Goal: Task Accomplishment & Management: Use online tool/utility

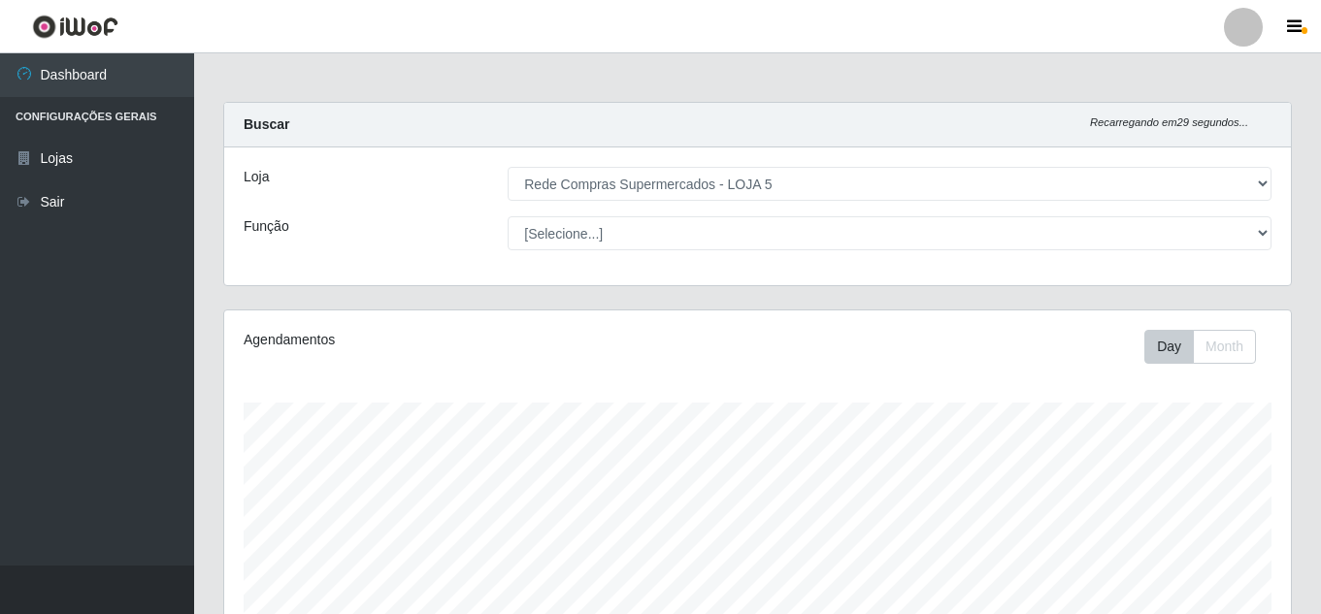
select select "397"
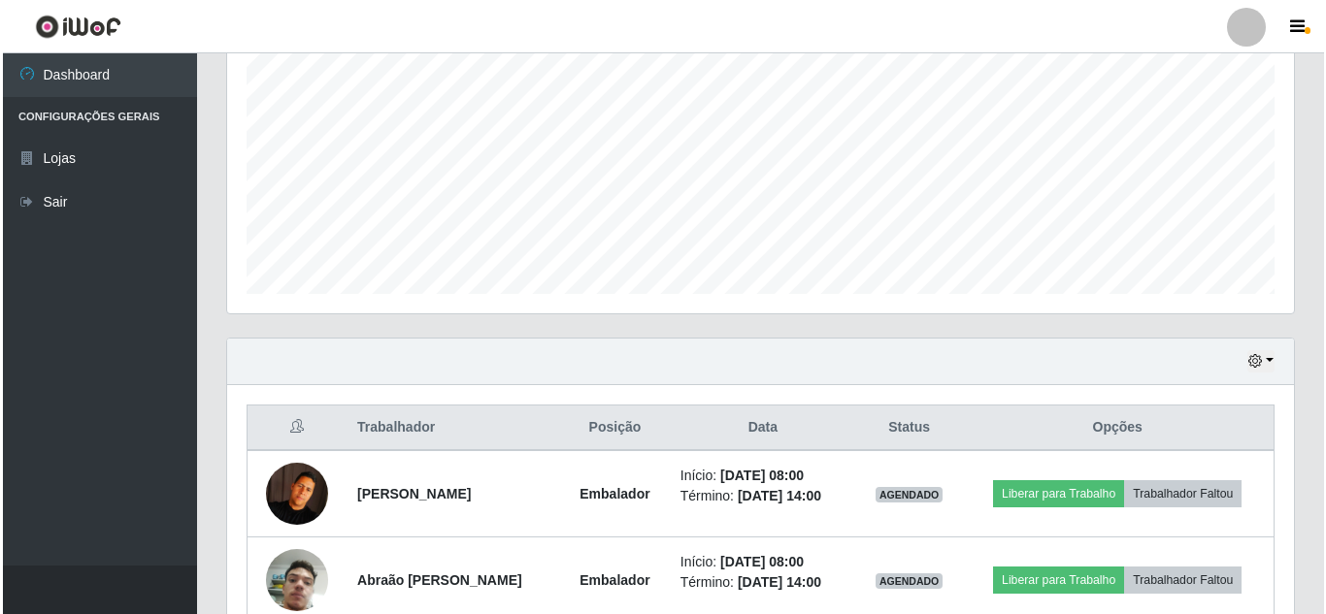
scroll to position [582, 0]
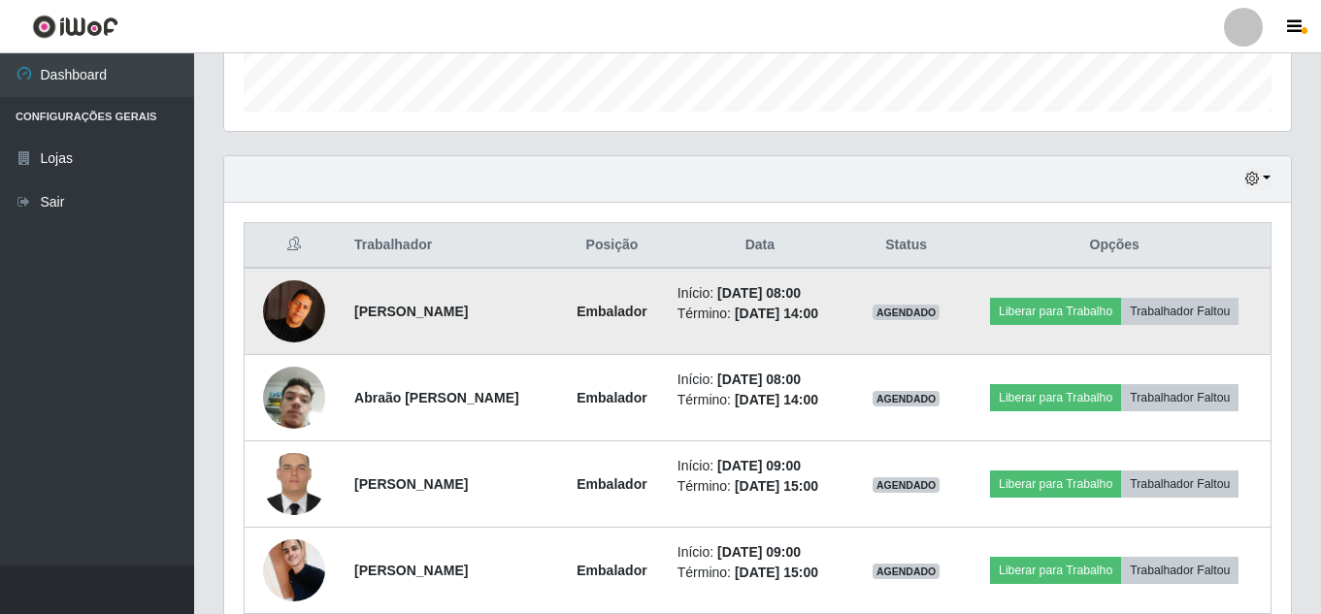
click at [283, 318] on img at bounding box center [294, 311] width 62 height 62
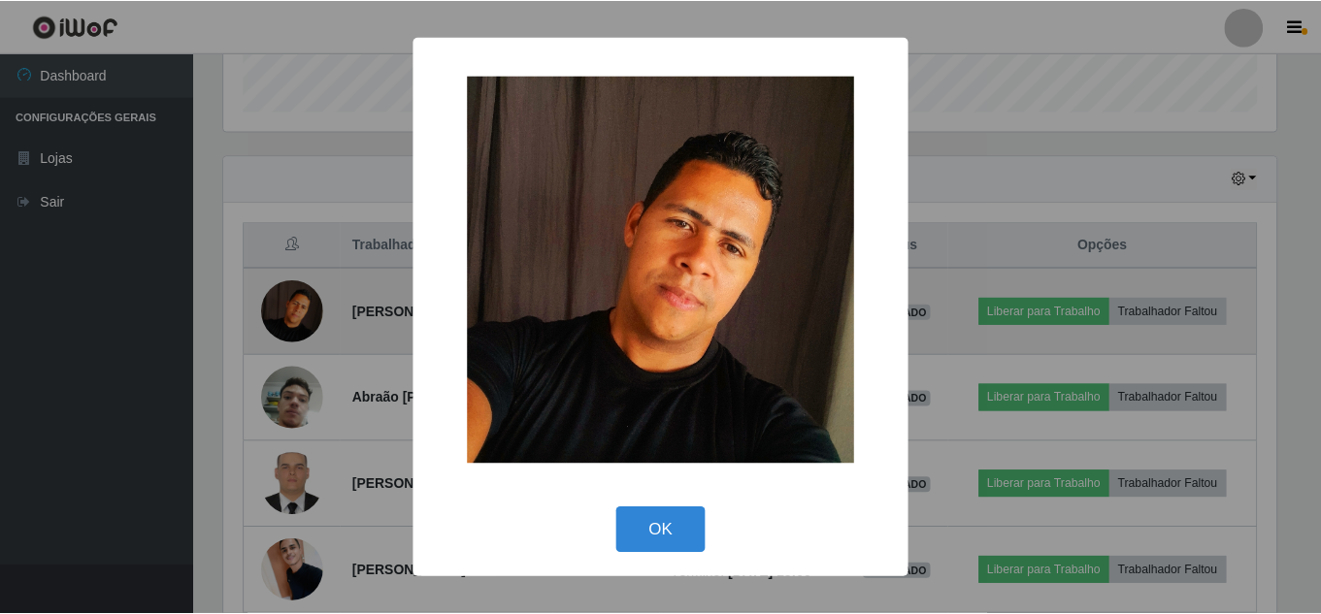
scroll to position [403, 1057]
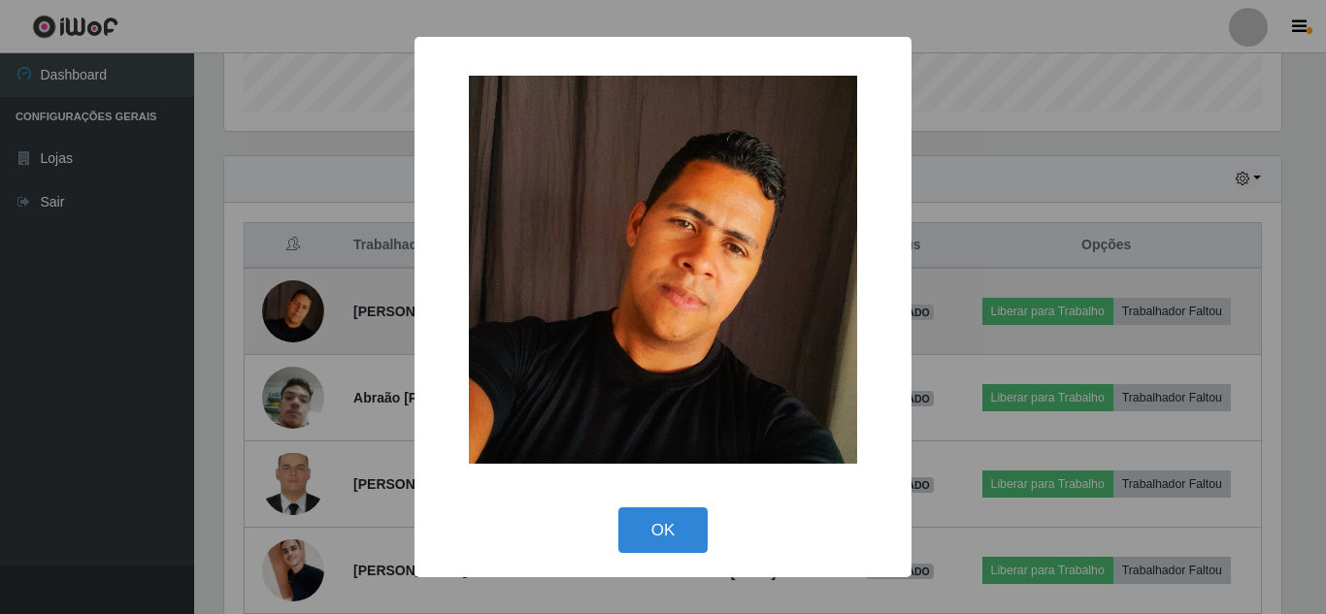
click at [283, 318] on div "× OK Cancel" at bounding box center [663, 307] width 1326 height 614
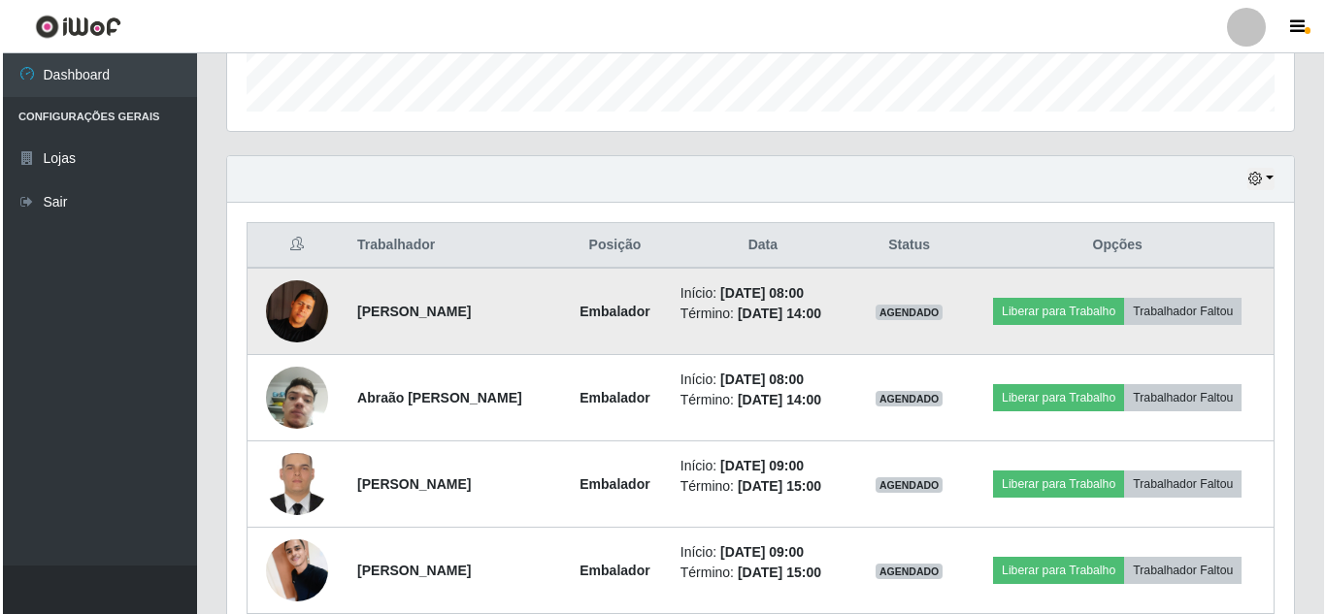
scroll to position [403, 1067]
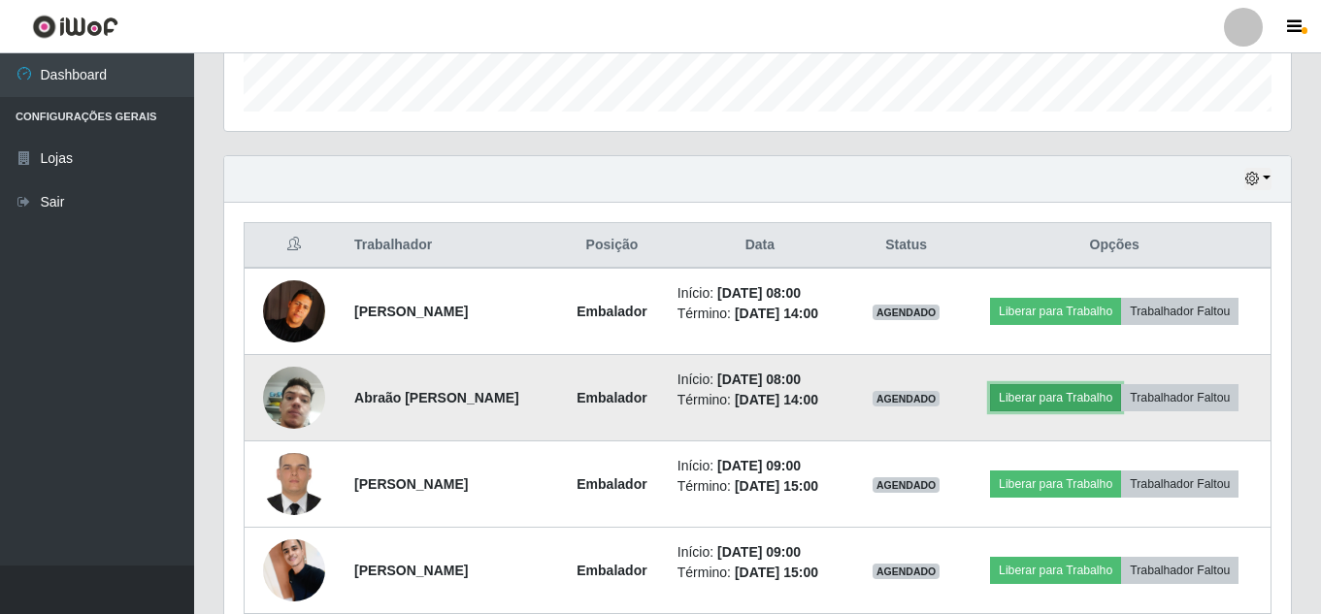
click at [1090, 398] on button "Liberar para Trabalho" at bounding box center [1055, 397] width 131 height 27
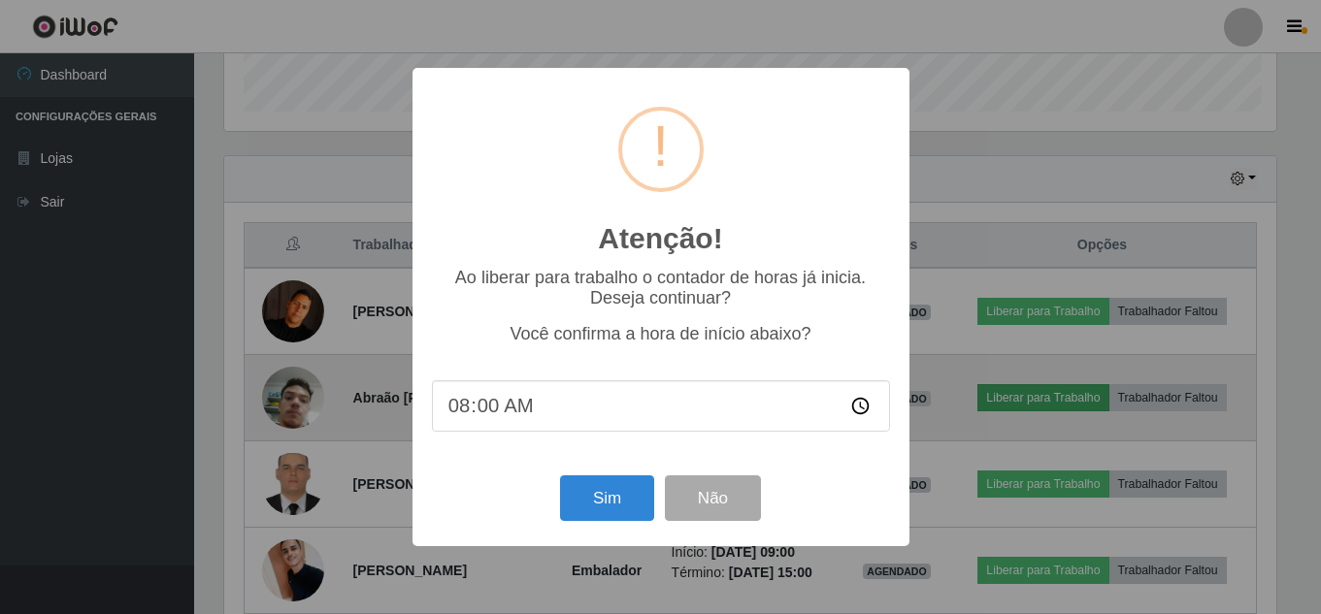
scroll to position [403, 1057]
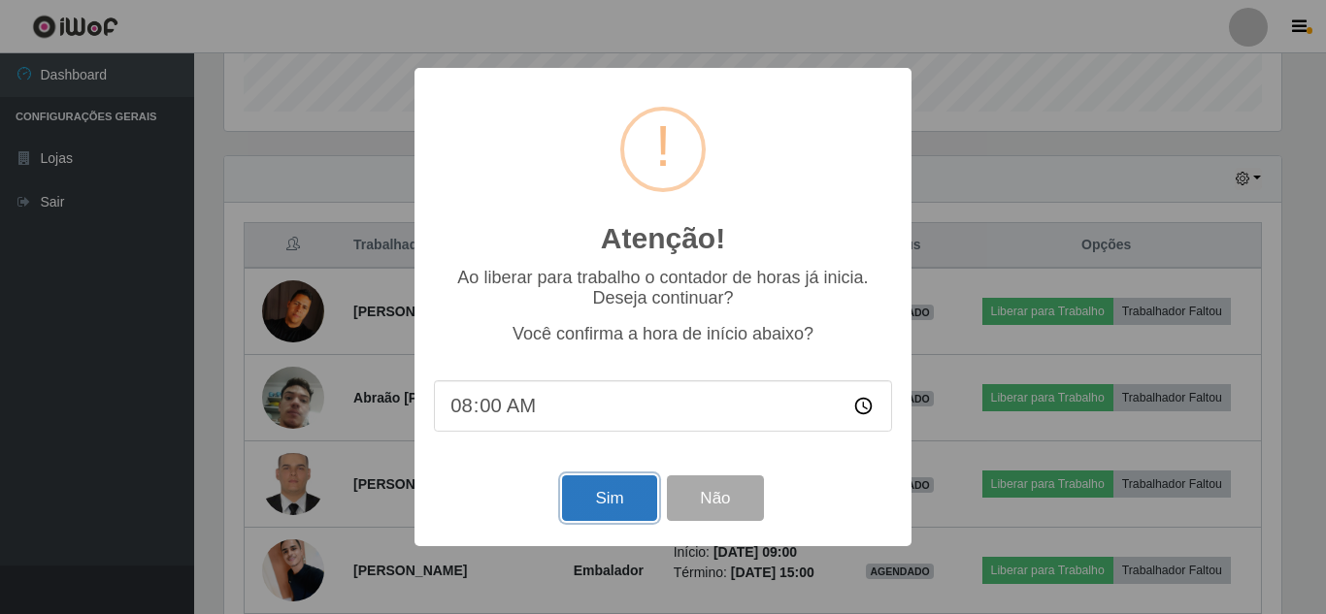
click at [566, 502] on button "Sim" at bounding box center [609, 499] width 94 height 46
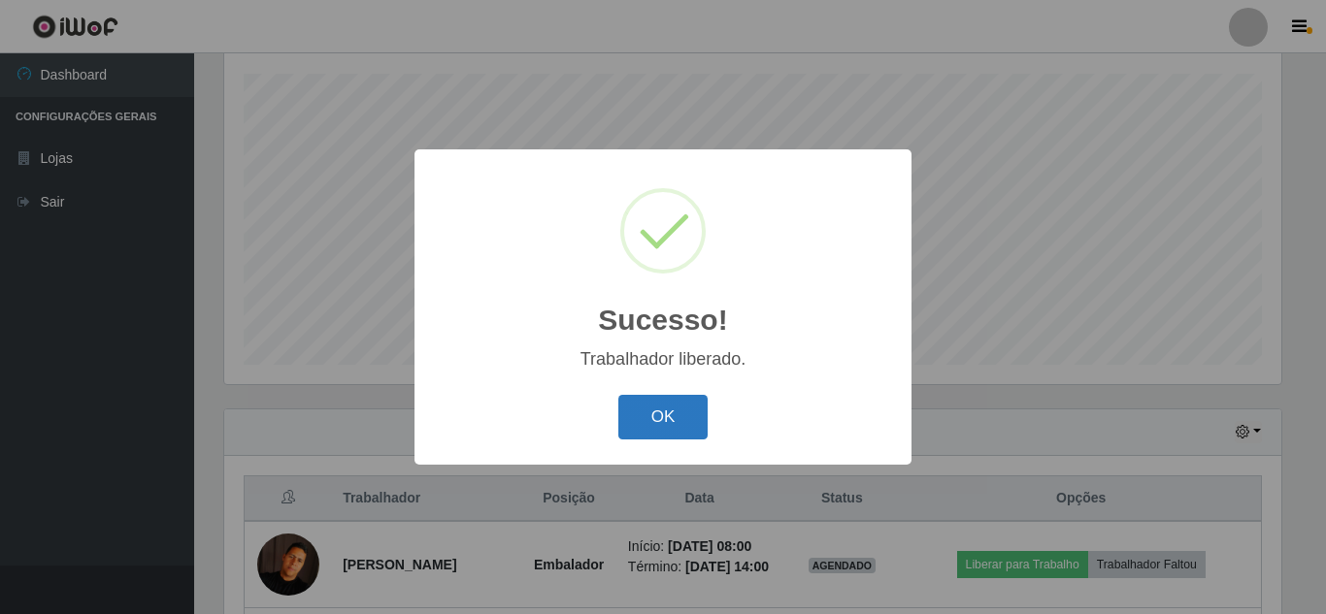
click at [644, 411] on button "OK" at bounding box center [663, 418] width 90 height 46
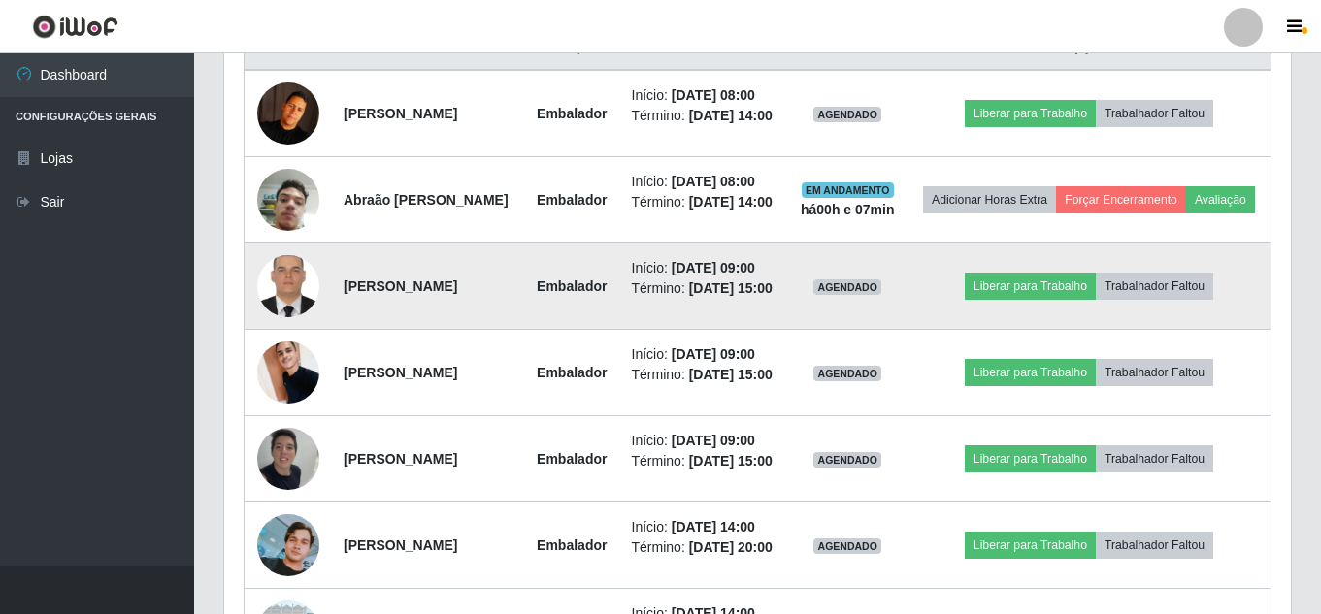
scroll to position [814, 0]
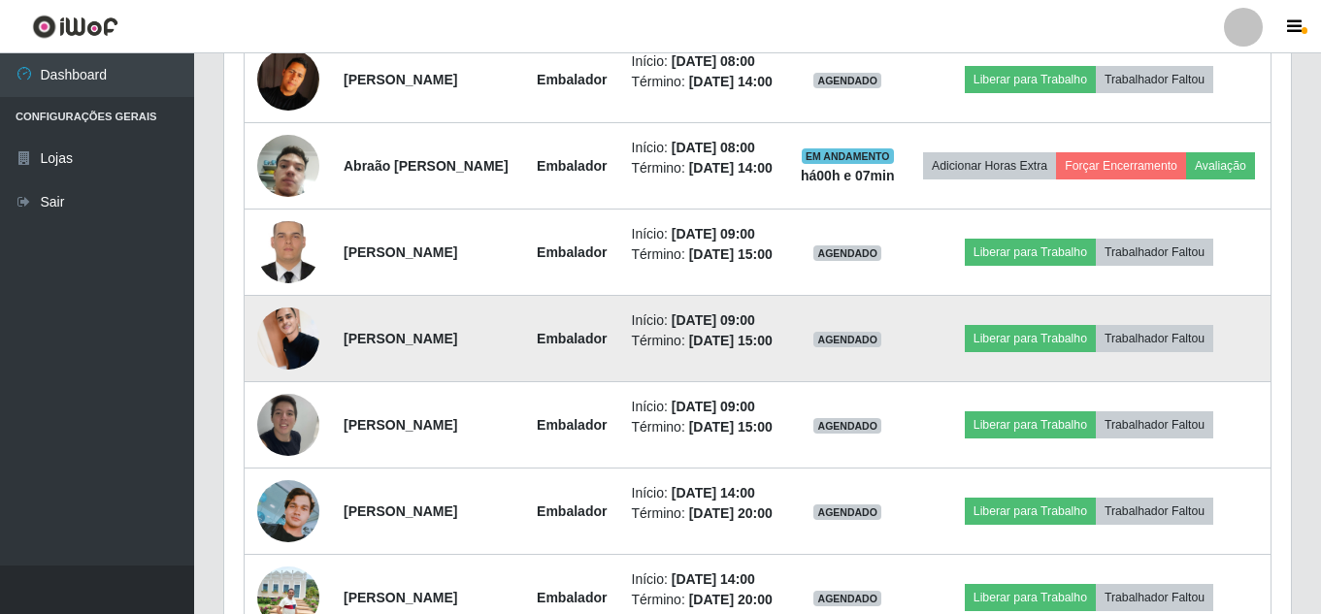
click at [262, 379] on img at bounding box center [288, 338] width 62 height 82
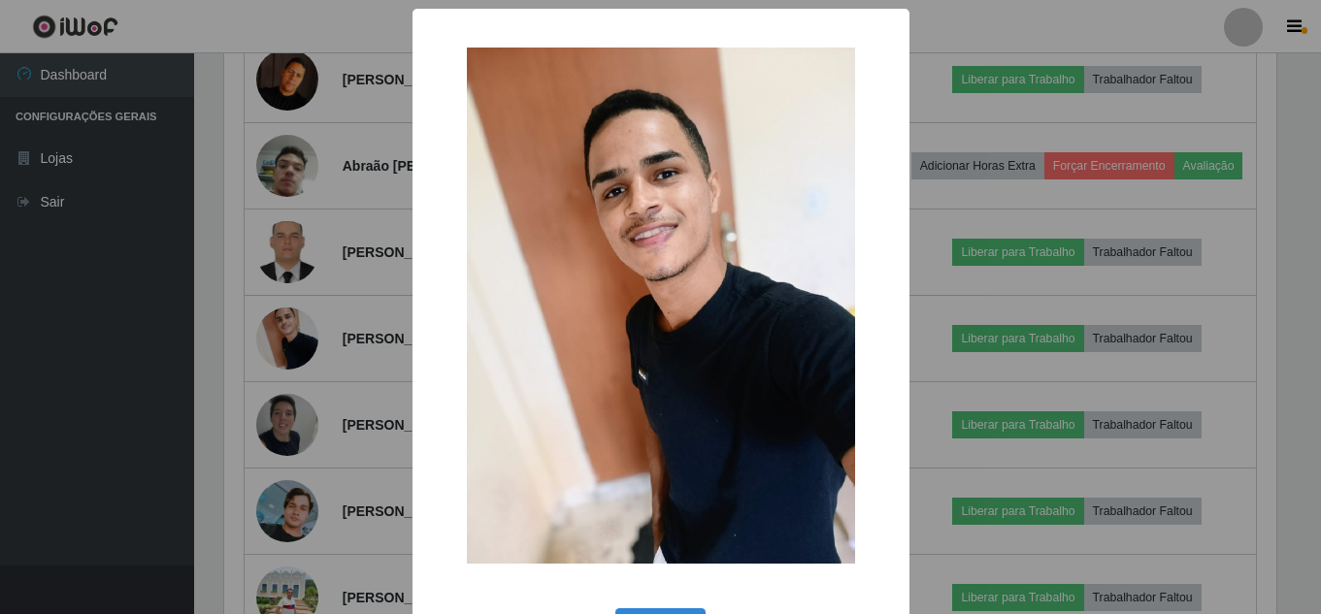
scroll to position [403, 1057]
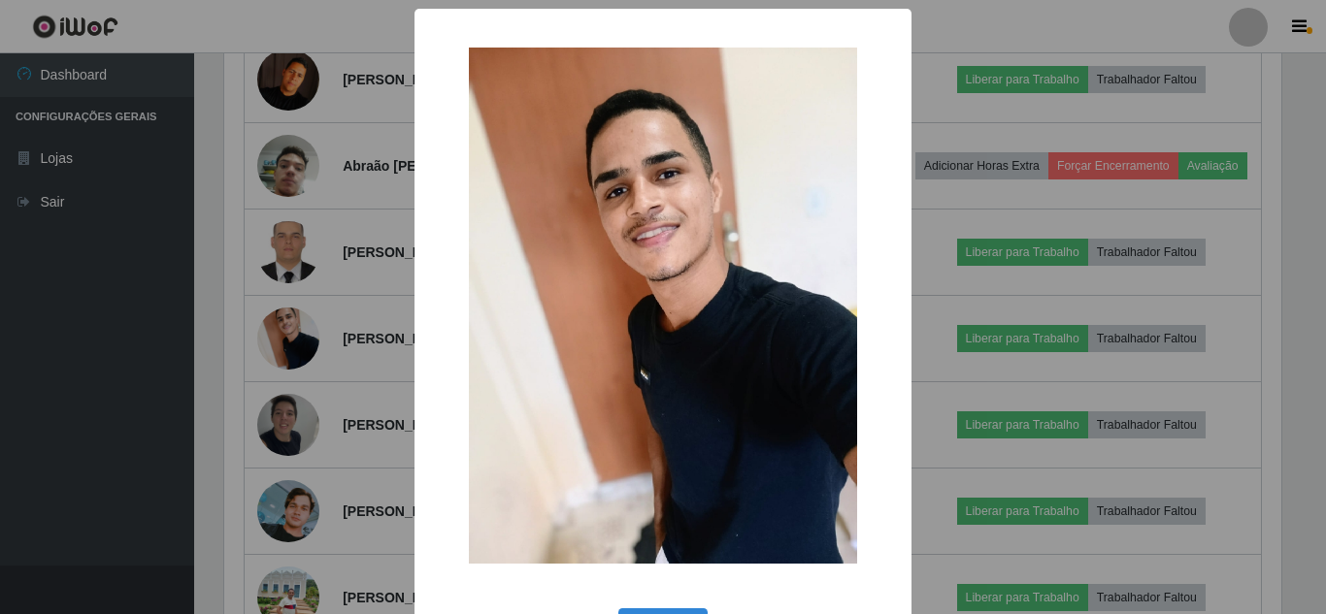
click at [281, 390] on div "× OK Cancel" at bounding box center [663, 307] width 1326 height 614
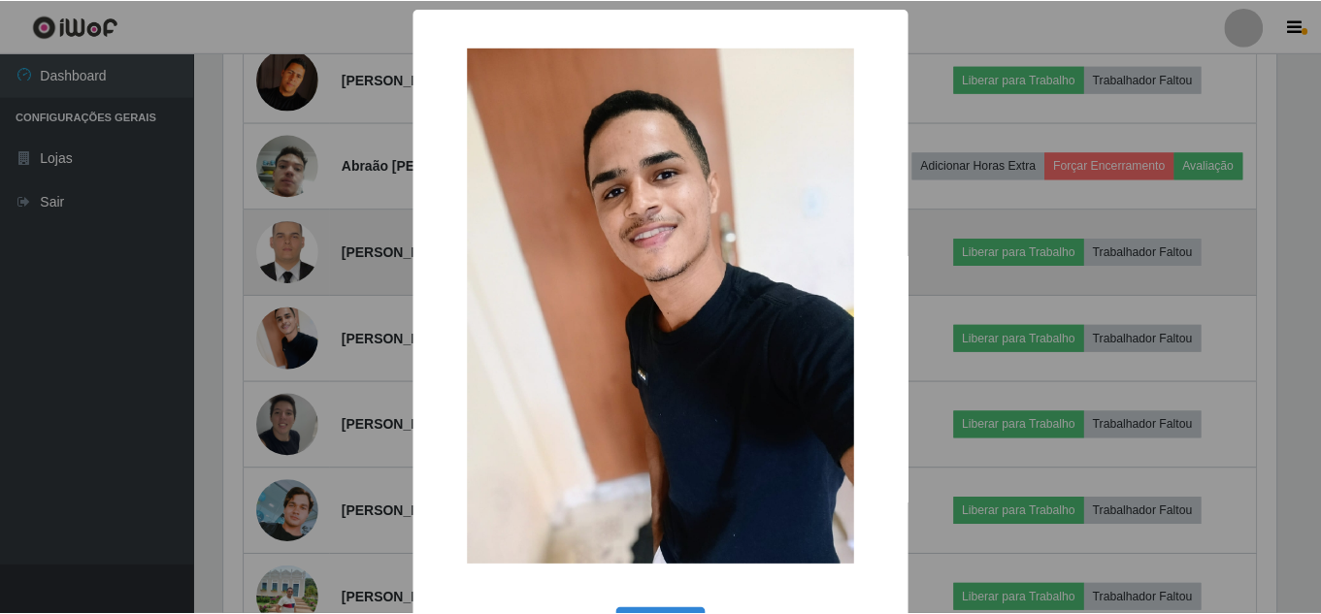
scroll to position [403, 1067]
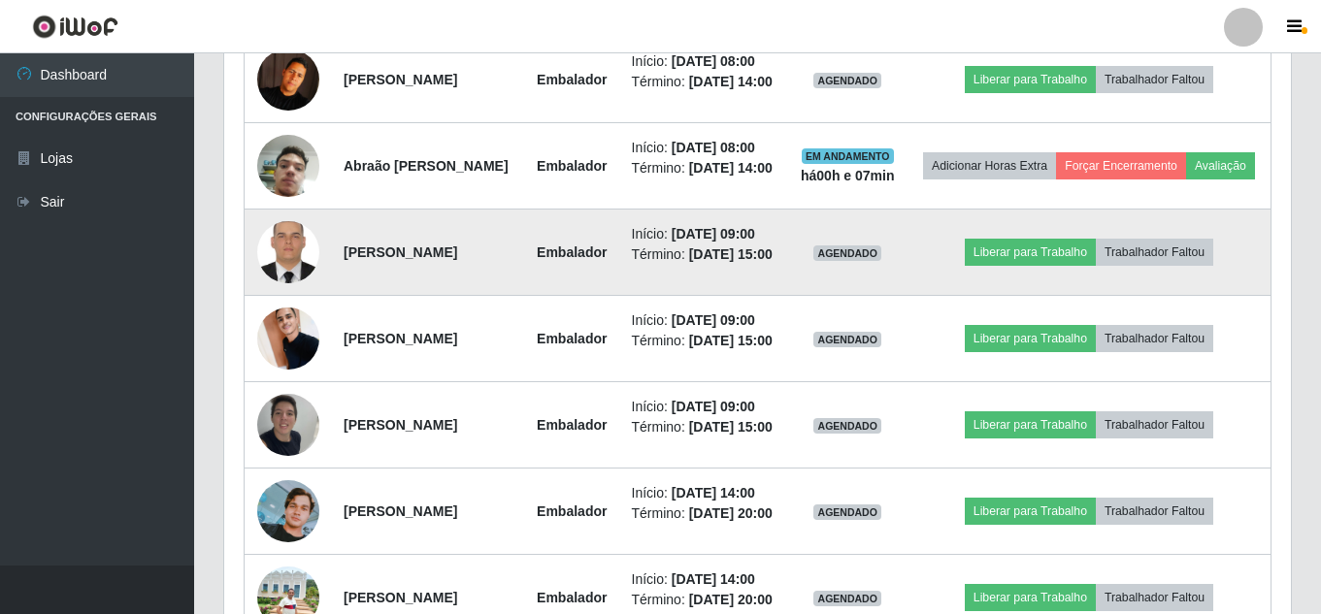
click at [302, 280] on img at bounding box center [288, 253] width 62 height 82
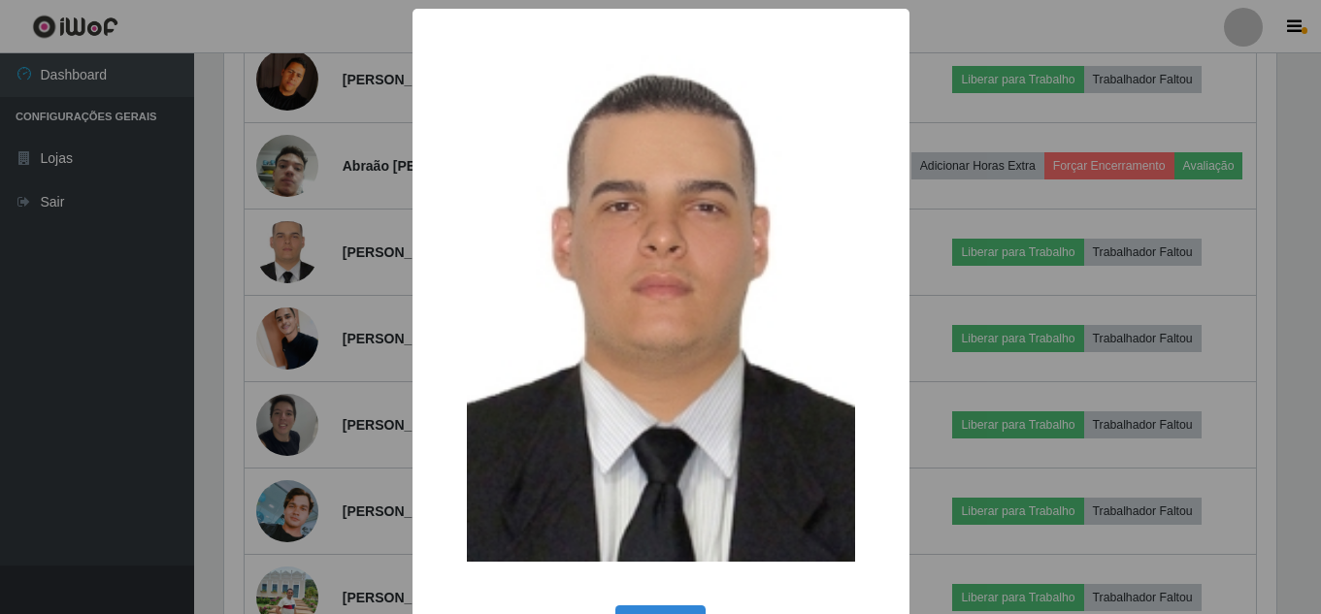
scroll to position [403, 1057]
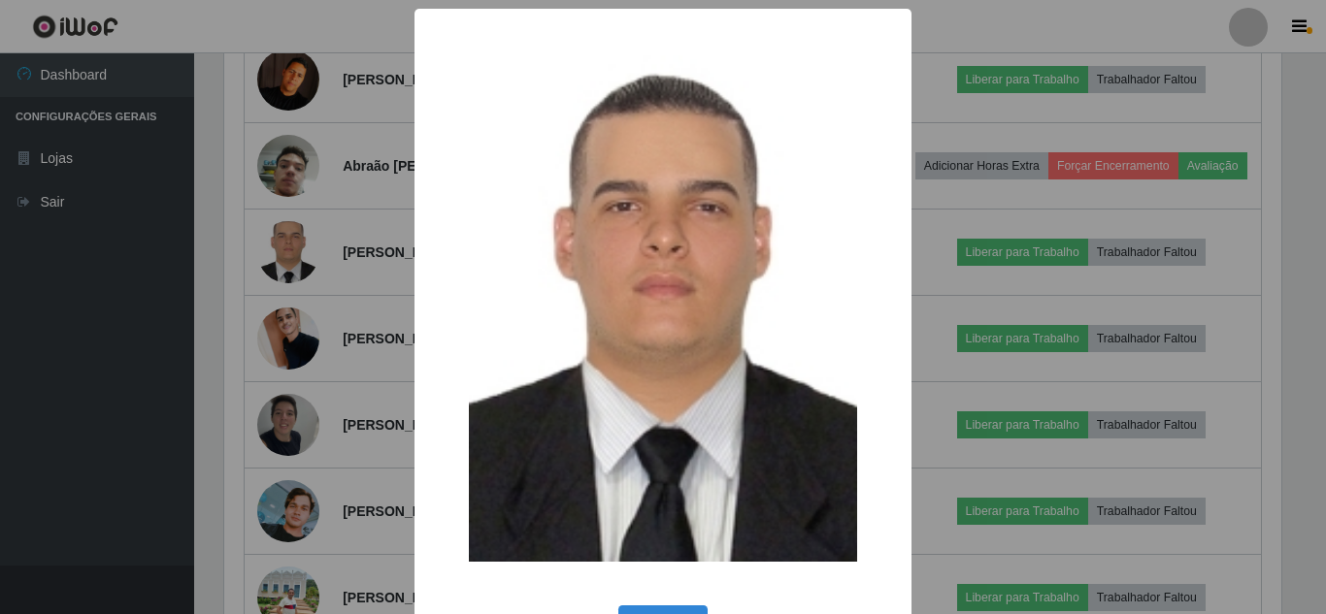
click at [297, 280] on div "× OK Cancel" at bounding box center [663, 307] width 1326 height 614
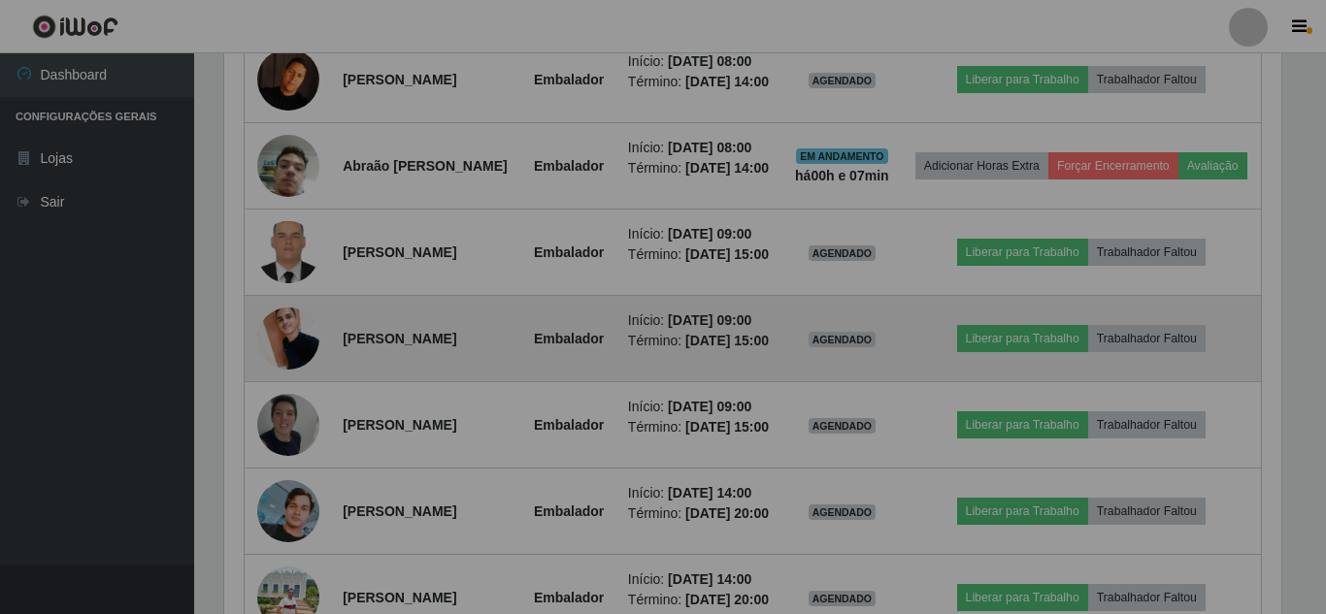
scroll to position [403, 1067]
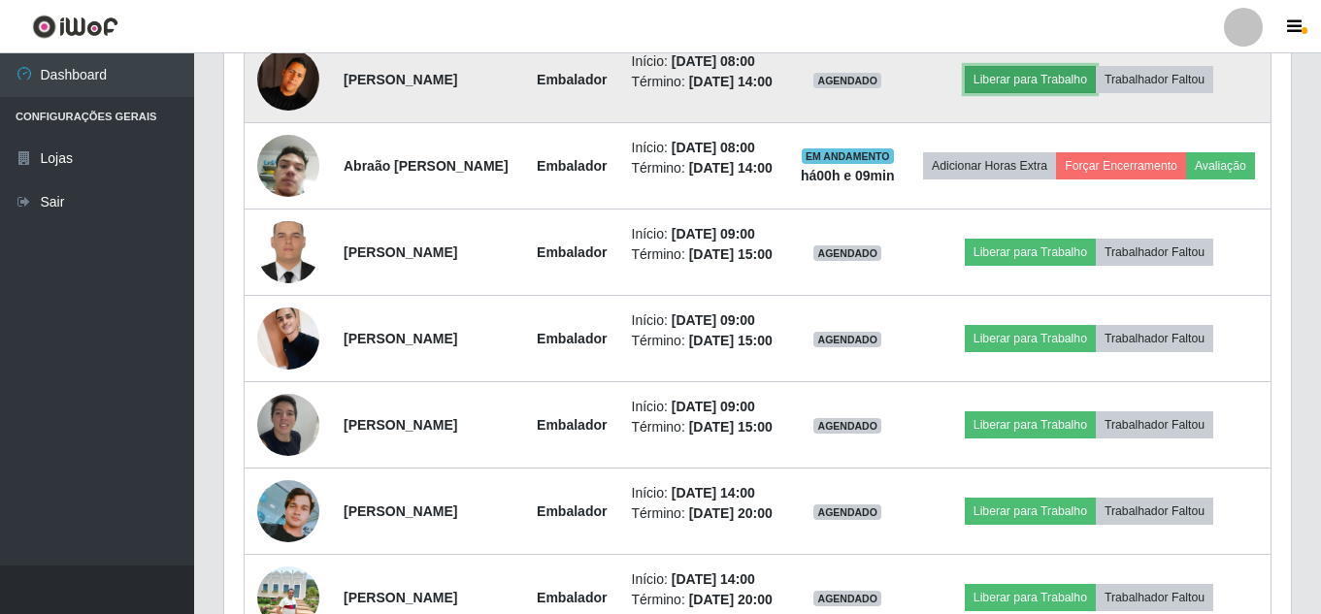
click at [1076, 93] on button "Liberar para Trabalho" at bounding box center [1030, 79] width 131 height 27
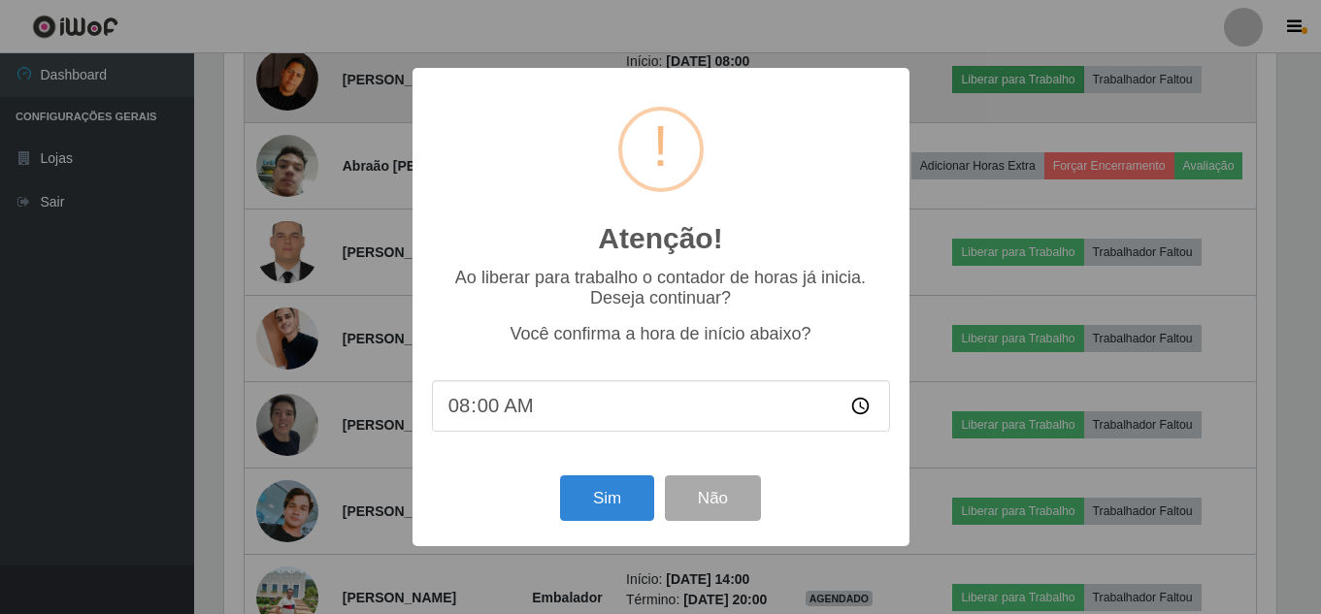
scroll to position [403, 1057]
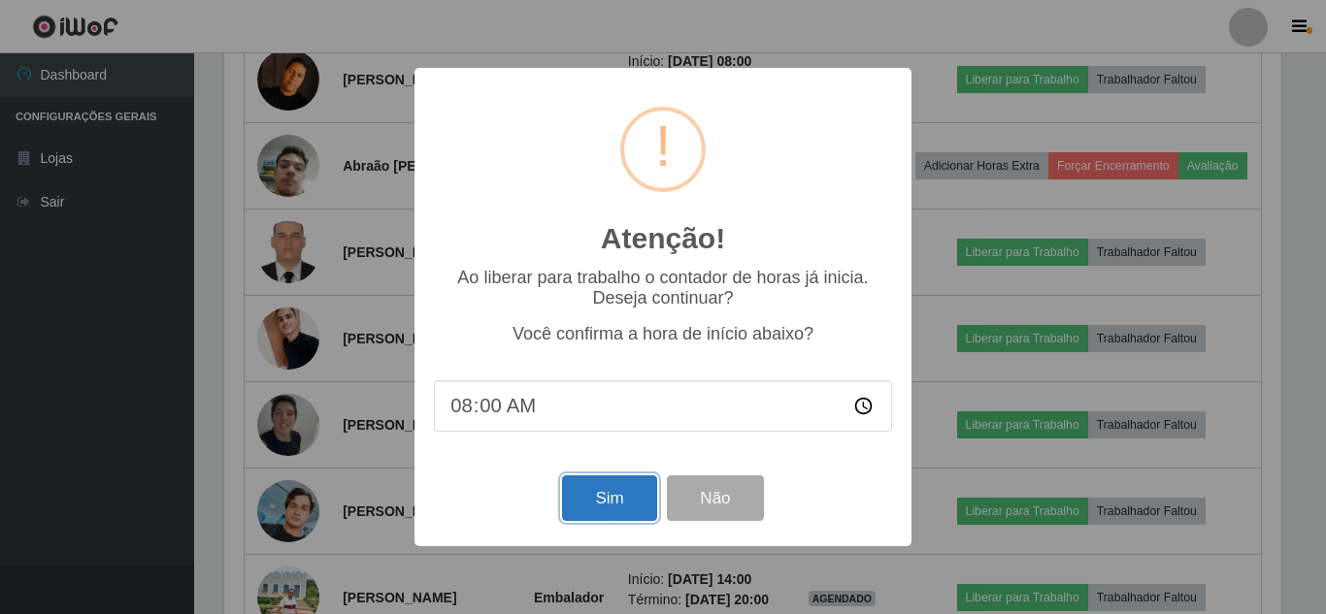
click at [586, 521] on button "Sim" at bounding box center [609, 499] width 94 height 46
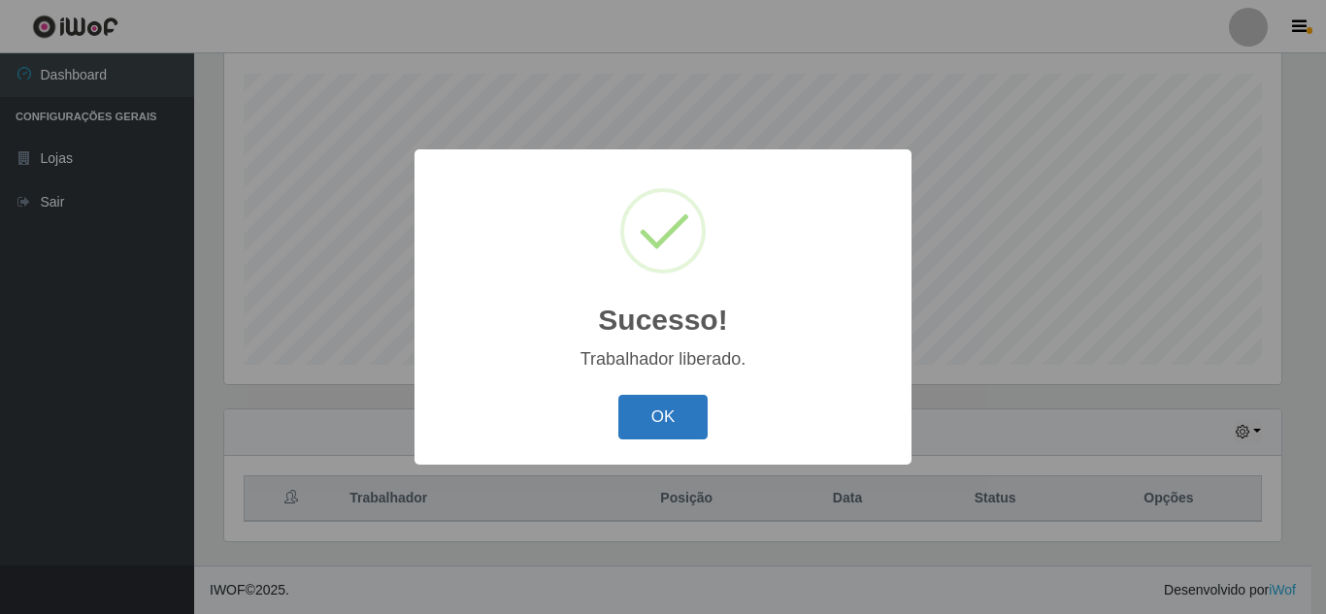
click at [671, 412] on button "OK" at bounding box center [663, 418] width 90 height 46
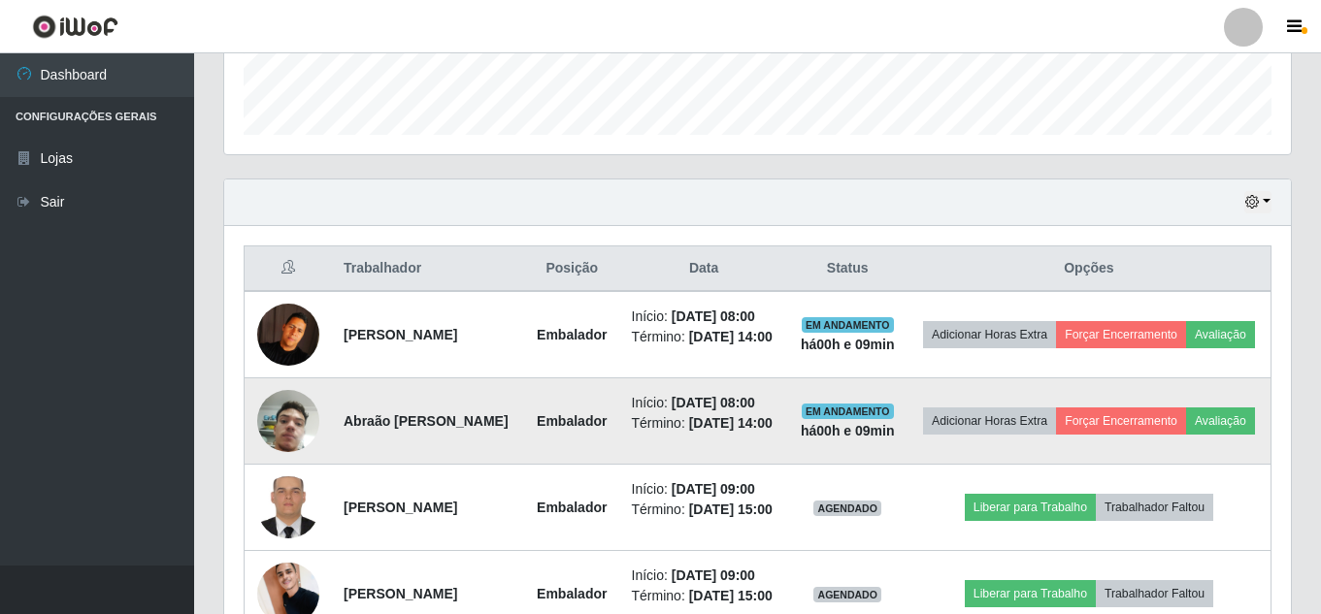
scroll to position [426, 0]
